Goal: Task Accomplishment & Management: Manage account settings

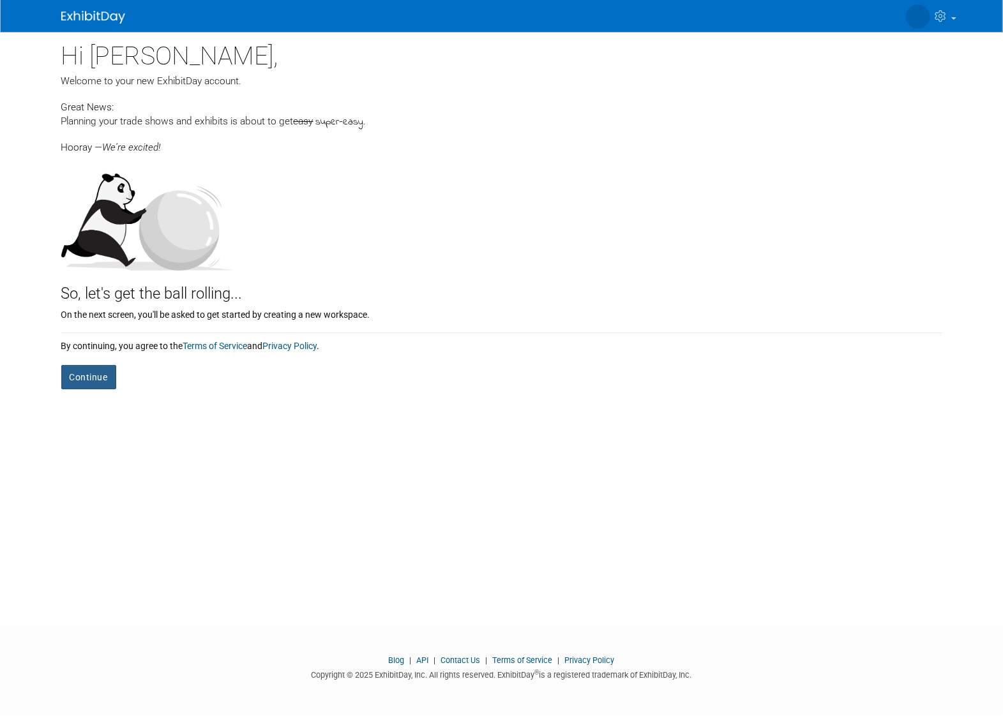
click at [75, 377] on button "Continue" at bounding box center [88, 377] width 55 height 24
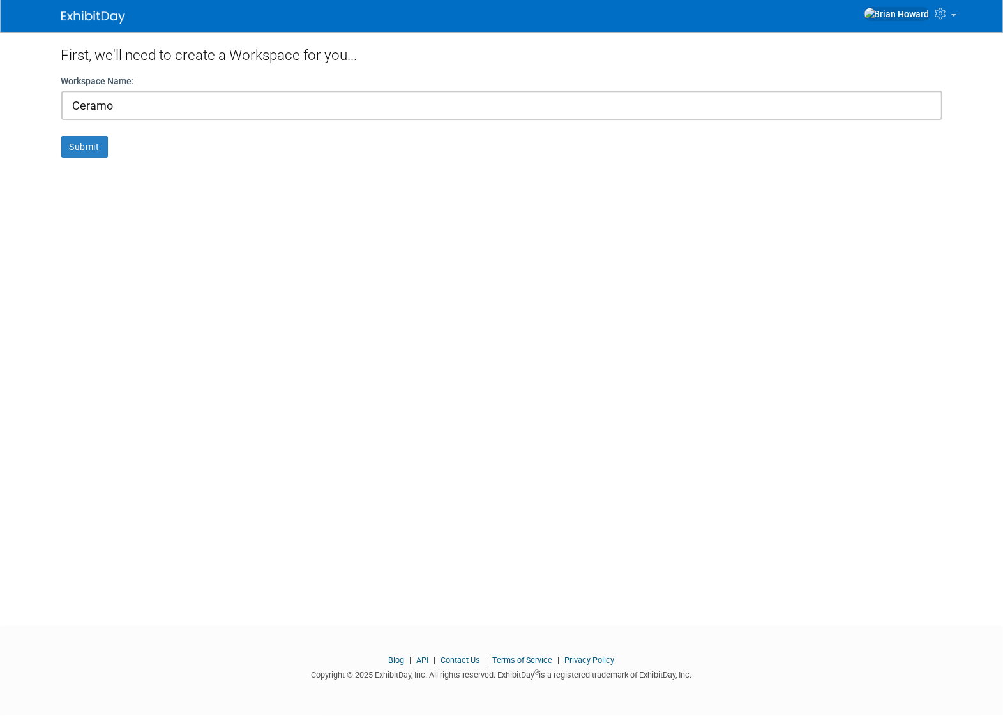
type input "Ceramo"
click at [61, 136] on button "Submit" at bounding box center [84, 147] width 47 height 22
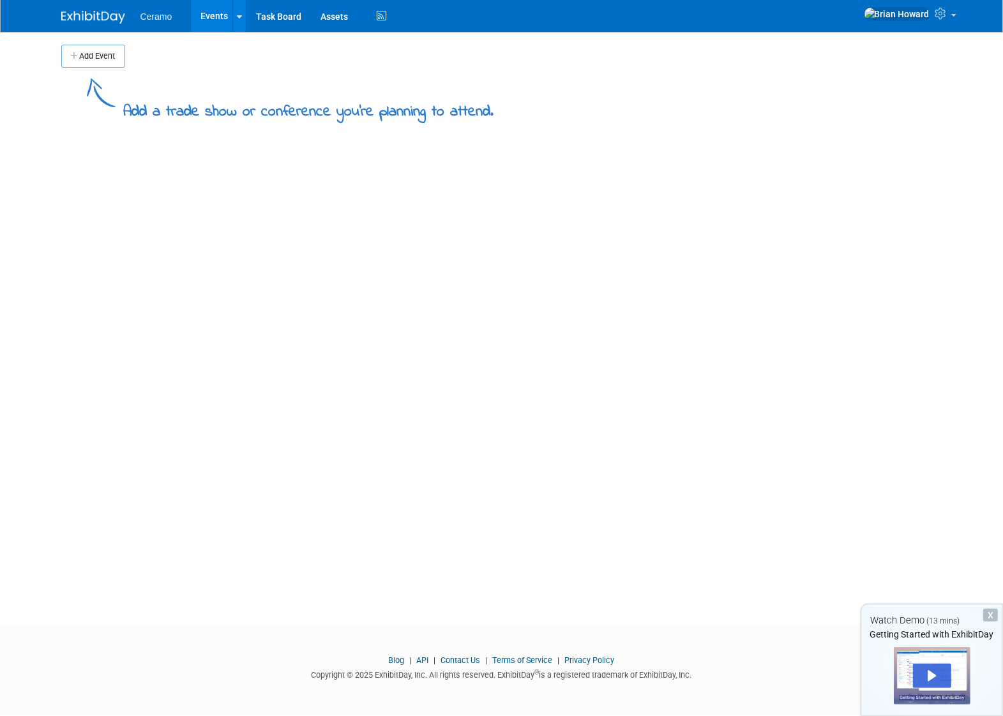
click at [155, 21] on ul "Ceramo Events Add Event Bulk Upload Events Shareable Event Boards Task Board As…" at bounding box center [265, 16] width 250 height 32
click at [269, 17] on link "Task Board" at bounding box center [278, 16] width 64 height 32
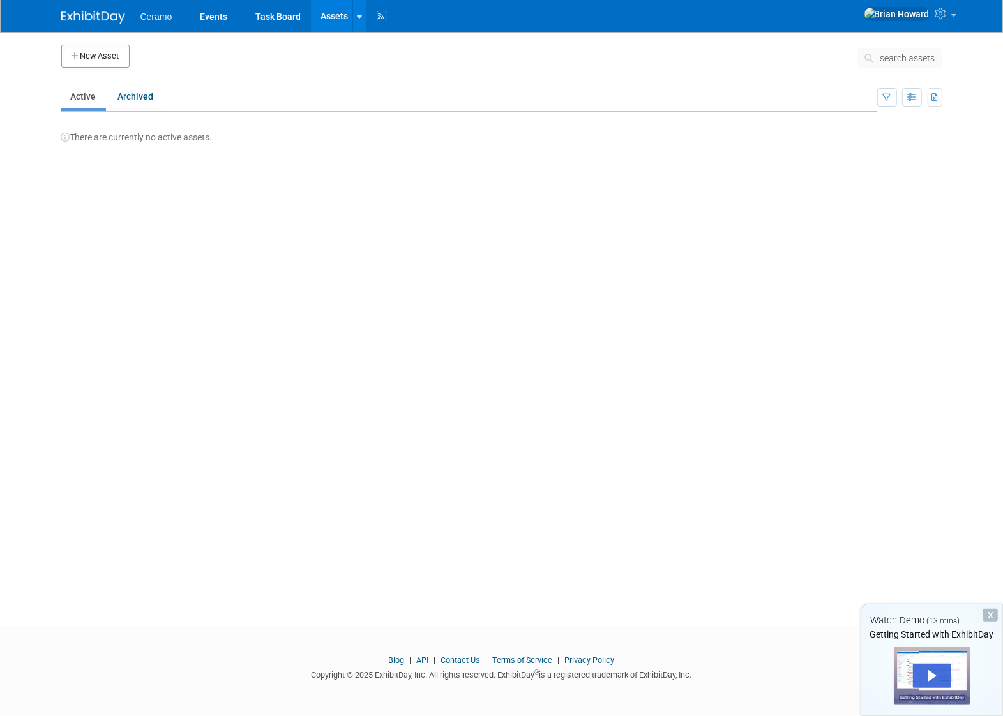
click at [90, 19] on img at bounding box center [93, 17] width 64 height 13
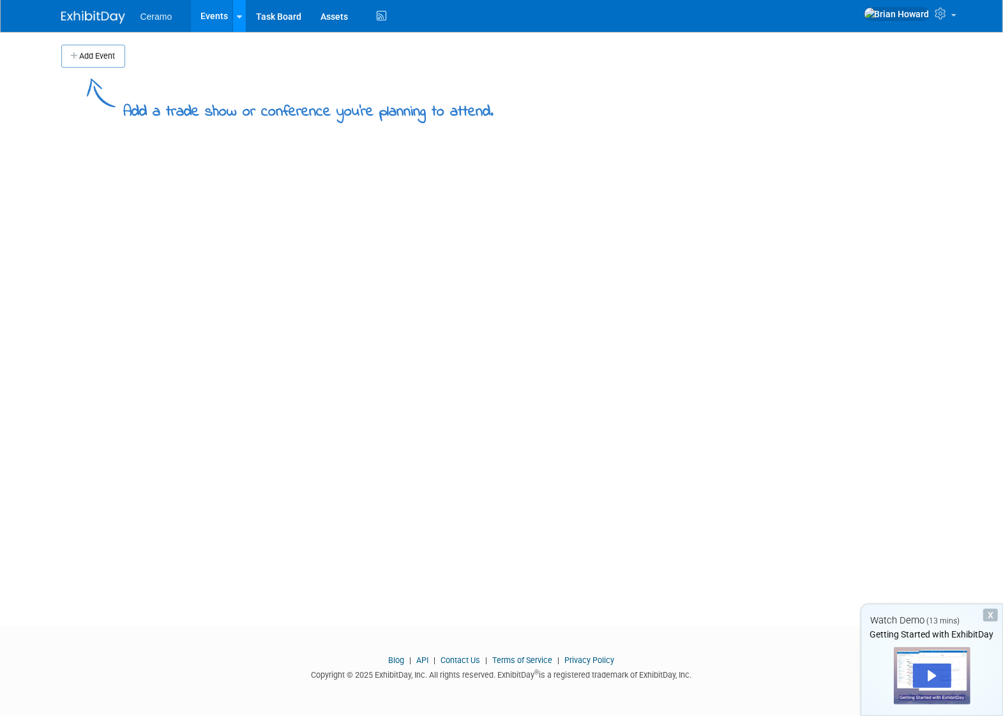
click at [237, 14] on icon at bounding box center [239, 17] width 5 height 8
click at [222, 14] on link "Events" at bounding box center [214, 16] width 47 height 32
click at [237, 18] on icon at bounding box center [239, 17] width 5 height 8
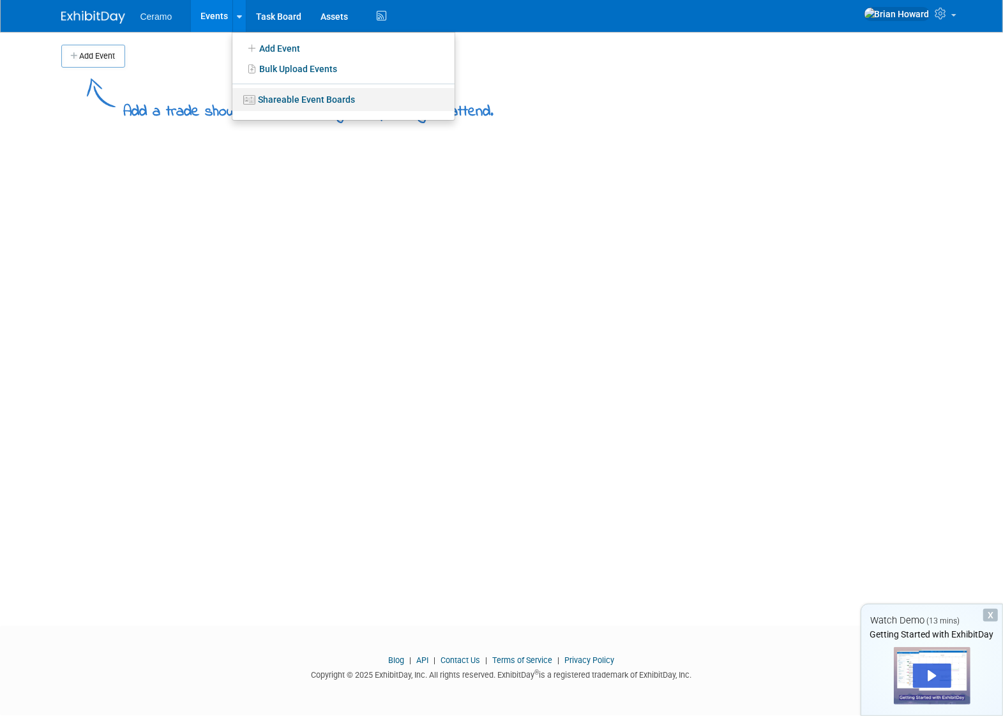
click at [287, 107] on link "Shareable Event Boards" at bounding box center [343, 99] width 222 height 23
